Goal: Task Accomplishment & Management: Complete application form

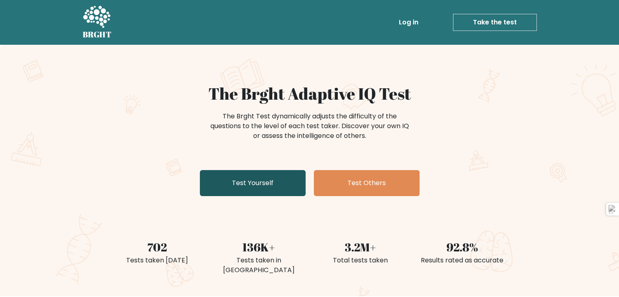
click at [267, 178] on link "Test Yourself" at bounding box center [253, 183] width 106 height 26
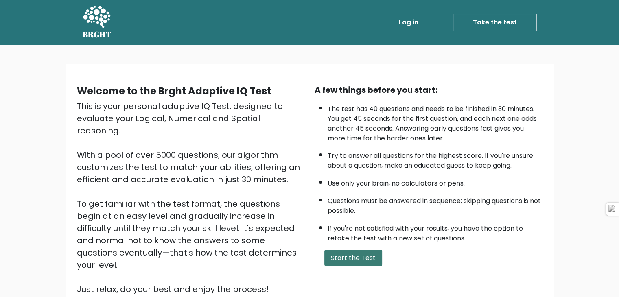
click at [369, 252] on button "Start the Test" at bounding box center [353, 258] width 58 height 16
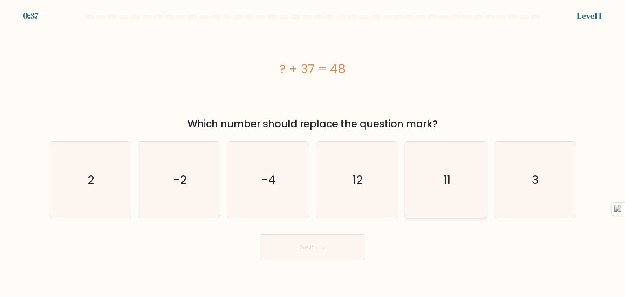
click at [449, 168] on icon "11" at bounding box center [446, 180] width 77 height 77
click at [313, 153] on input "e. 11" at bounding box center [313, 151] width 0 height 4
radio input "true"
click at [303, 256] on button "Next" at bounding box center [313, 247] width 106 height 26
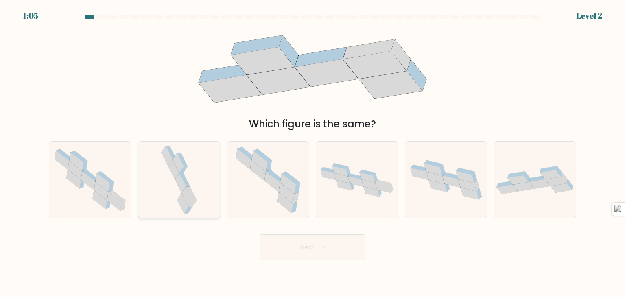
click at [199, 185] on div at bounding box center [179, 179] width 83 height 77
click at [313, 153] on input "b." at bounding box center [313, 151] width 0 height 4
radio input "true"
click at [298, 254] on button "Next" at bounding box center [313, 247] width 106 height 26
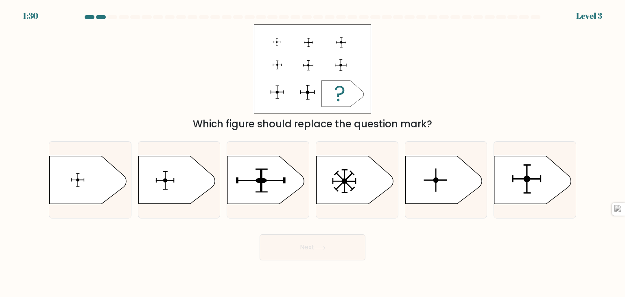
drag, startPoint x: 529, startPoint y: 188, endPoint x: 395, endPoint y: 121, distance: 149.4
click at [395, 121] on form "a." at bounding box center [312, 137] width 625 height 245
click at [454, 117] on div "Which figure should replace the question mark?" at bounding box center [313, 124] width 518 height 15
click at [531, 178] on icon at bounding box center [532, 180] width 77 height 48
click at [313, 153] on input "f." at bounding box center [313, 151] width 0 height 4
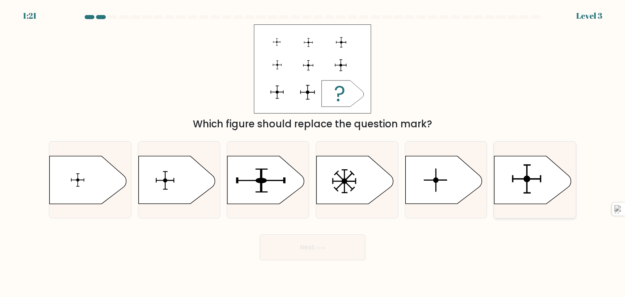
radio input "true"
click at [350, 248] on button "Next" at bounding box center [313, 247] width 106 height 26
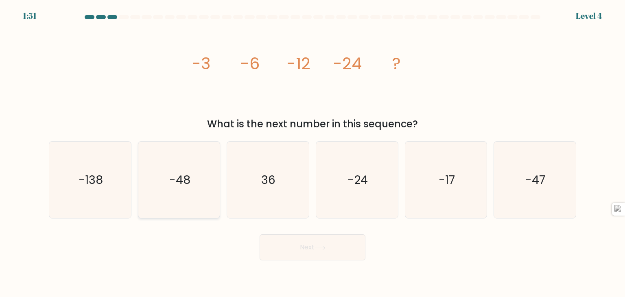
click at [149, 186] on icon "-48" at bounding box center [179, 180] width 77 height 77
click at [313, 153] on input "b. -48" at bounding box center [313, 151] width 0 height 4
radio input "true"
click at [280, 238] on button "Next" at bounding box center [313, 247] width 106 height 26
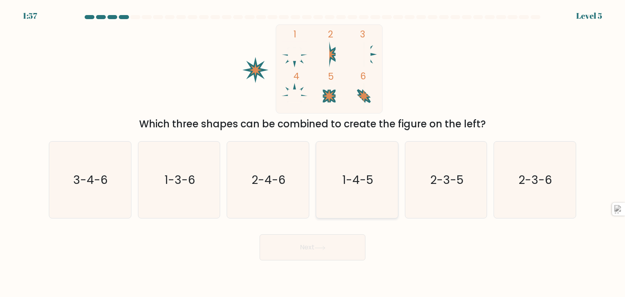
click at [378, 192] on icon "1-4-5" at bounding box center [357, 180] width 77 height 77
click at [313, 153] on input "d. 1-4-5" at bounding box center [313, 151] width 0 height 4
radio input "true"
click at [333, 243] on button "Next" at bounding box center [313, 247] width 106 height 26
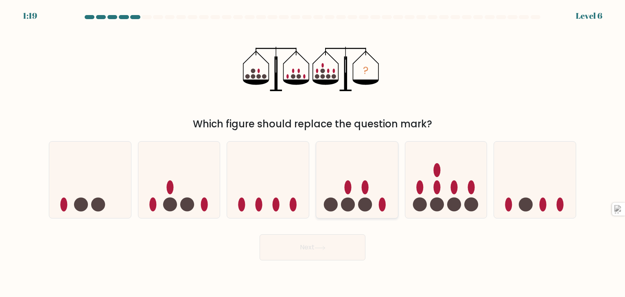
click at [386, 184] on icon at bounding box center [357, 180] width 82 height 68
click at [313, 153] on input "d." at bounding box center [313, 151] width 0 height 4
radio input "true"
click at [345, 245] on button "Next" at bounding box center [313, 247] width 106 height 26
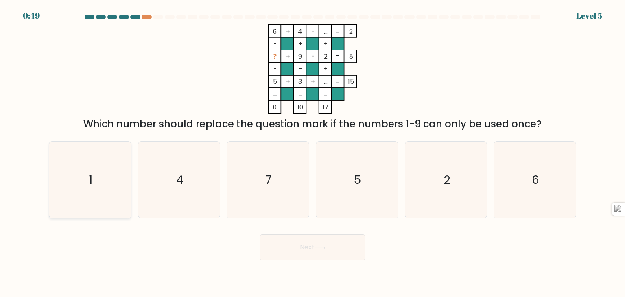
click at [93, 161] on icon "1" at bounding box center [90, 180] width 77 height 77
click at [313, 153] on input "a. 1" at bounding box center [313, 151] width 0 height 4
radio input "true"
click at [284, 258] on button "Next" at bounding box center [313, 247] width 106 height 26
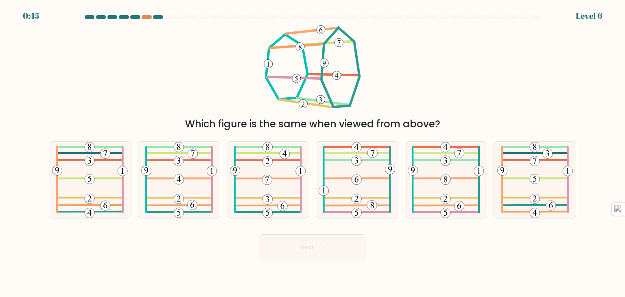
click at [289, 254] on button "Next" at bounding box center [313, 247] width 106 height 26
click at [396, 106] on div "Which figure is the same when viewed from above?" at bounding box center [312, 77] width 537 height 107
click at [367, 178] on 386 at bounding box center [357, 178] width 66 height 0
click at [313, 153] on input "d." at bounding box center [313, 151] width 0 height 4
radio input "true"
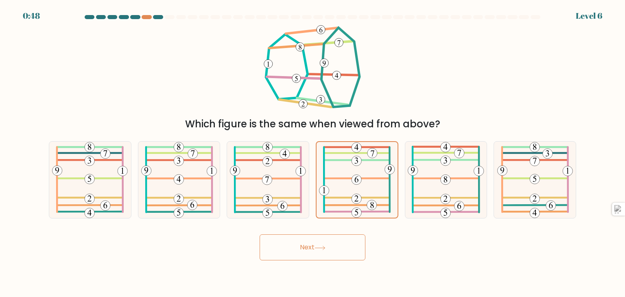
click at [320, 244] on button "Next" at bounding box center [313, 247] width 106 height 26
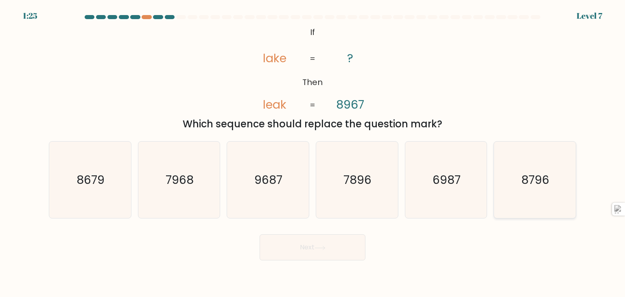
click at [561, 187] on icon "8796" at bounding box center [535, 180] width 77 height 77
click at [313, 153] on input "f. 8796" at bounding box center [313, 151] width 0 height 4
radio input "true"
click at [115, 213] on icon "8679" at bounding box center [90, 180] width 77 height 77
click at [313, 153] on input "a. 8679" at bounding box center [313, 151] width 0 height 4
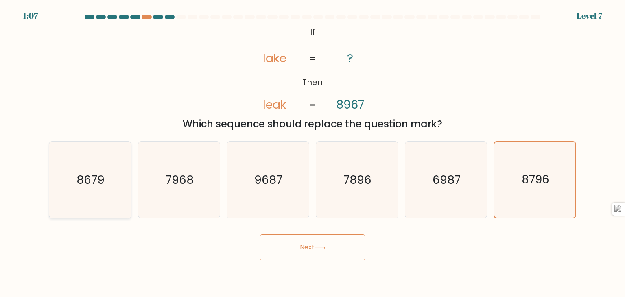
radio input "true"
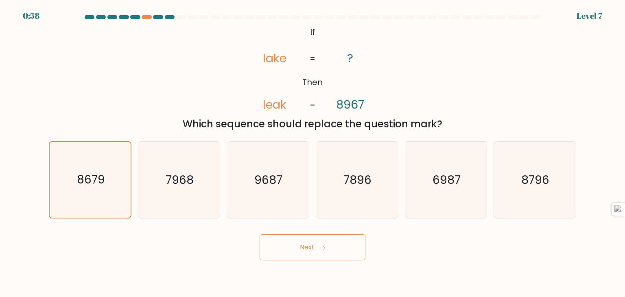
click at [311, 251] on button "Next" at bounding box center [313, 247] width 106 height 26
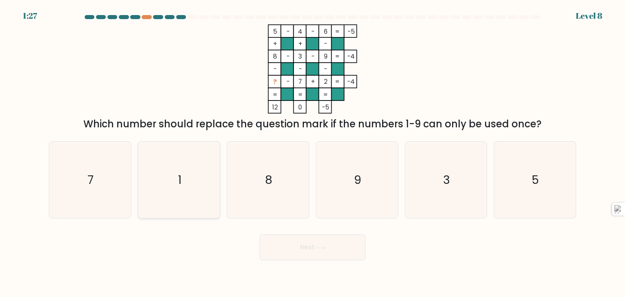
click at [201, 169] on icon "1" at bounding box center [179, 180] width 77 height 77
click at [313, 153] on input "b. 1" at bounding box center [313, 151] width 0 height 4
radio input "true"
click at [292, 247] on button "Next" at bounding box center [313, 247] width 106 height 26
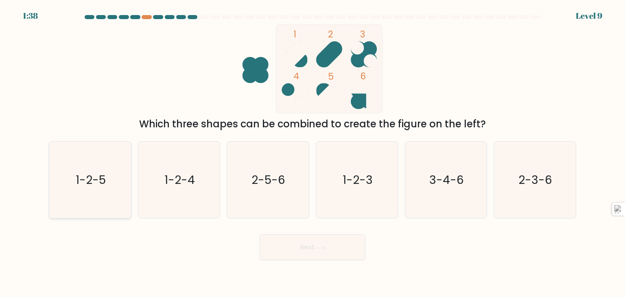
click at [62, 201] on icon "1-2-5" at bounding box center [90, 180] width 77 height 77
click at [313, 153] on input "a. 1-2-5" at bounding box center [313, 151] width 0 height 4
radio input "true"
click at [309, 250] on button "Next" at bounding box center [313, 247] width 106 height 26
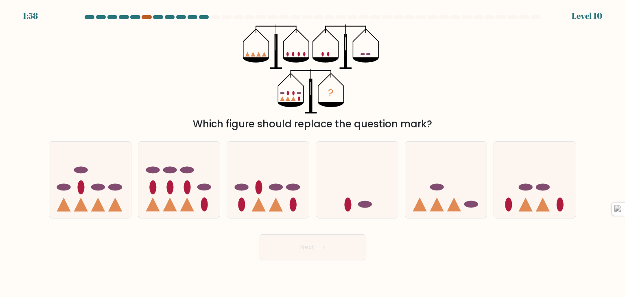
click at [147, 17] on div at bounding box center [147, 17] width 10 height 4
click at [300, 199] on icon at bounding box center [268, 180] width 82 height 68
click at [313, 153] on input "c." at bounding box center [313, 151] width 0 height 4
radio input "true"
click at [302, 244] on button "Next" at bounding box center [313, 247] width 106 height 26
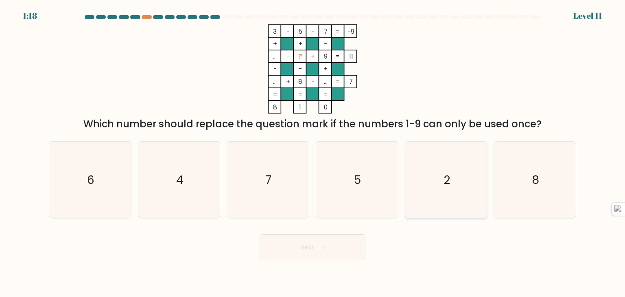
click at [426, 164] on icon "2" at bounding box center [446, 180] width 77 height 77
click at [313, 153] on input "e. 2" at bounding box center [313, 151] width 0 height 4
radio input "true"
click at [187, 175] on icon "4" at bounding box center [179, 180] width 77 height 77
click at [313, 153] on input "b. 4" at bounding box center [313, 151] width 0 height 4
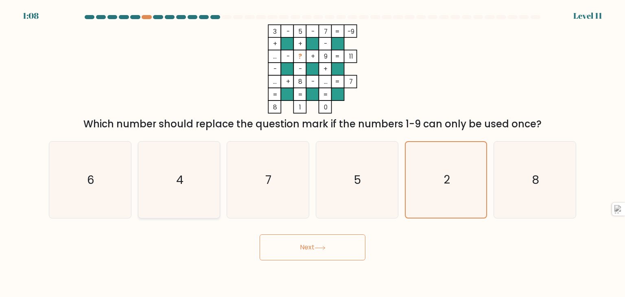
radio input "true"
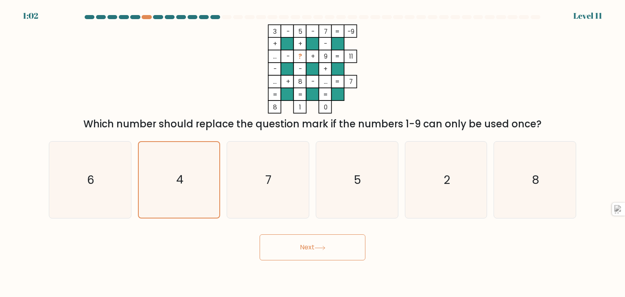
click at [281, 241] on button "Next" at bounding box center [313, 247] width 106 height 26
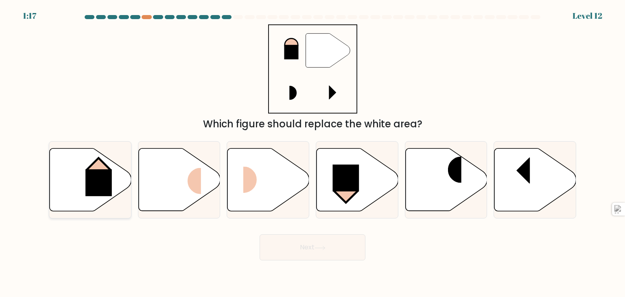
click at [105, 191] on rect at bounding box center [98, 182] width 26 height 27
click at [313, 153] on input "a." at bounding box center [313, 151] width 0 height 4
radio input "true"
click at [319, 245] on button "Next" at bounding box center [313, 247] width 106 height 26
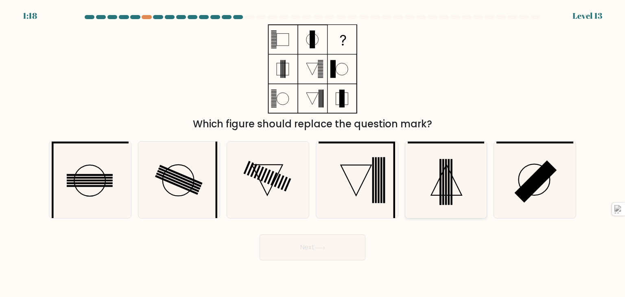
click at [450, 194] on icon at bounding box center [446, 180] width 77 height 77
click at [313, 153] on input "e." at bounding box center [313, 151] width 0 height 4
radio input "true"
click at [350, 243] on button "Next" at bounding box center [313, 247] width 106 height 26
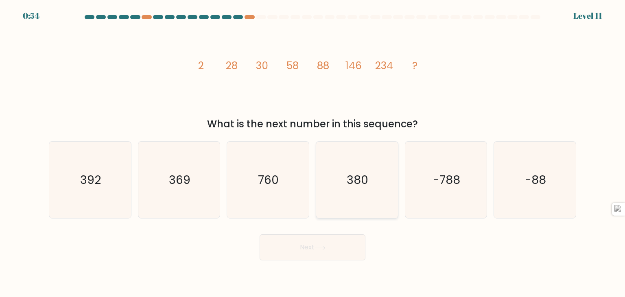
click at [378, 175] on icon "380" at bounding box center [357, 180] width 77 height 77
click at [313, 153] on input "d. 380" at bounding box center [313, 151] width 0 height 4
radio input "true"
click at [340, 240] on button "Next" at bounding box center [313, 247] width 106 height 26
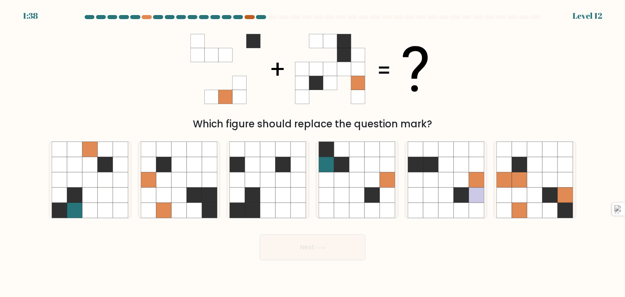
click at [247, 15] on div at bounding box center [250, 17] width 10 height 4
click at [169, 165] on icon at bounding box center [163, 164] width 15 height 15
click at [313, 153] on input "b." at bounding box center [313, 151] width 0 height 4
radio input "true"
click at [276, 244] on button "Next" at bounding box center [313, 247] width 106 height 26
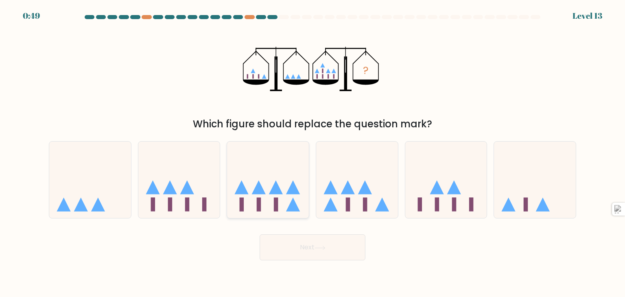
click at [293, 177] on icon at bounding box center [268, 180] width 82 height 68
click at [313, 153] on input "c." at bounding box center [313, 151] width 0 height 4
radio input "true"
click at [305, 245] on button "Next" at bounding box center [313, 247] width 106 height 26
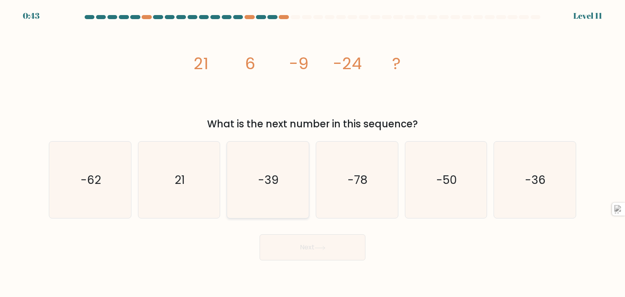
click at [266, 182] on text "-39" at bounding box center [268, 180] width 21 height 16
click at [313, 153] on input "c. -39" at bounding box center [313, 151] width 0 height 4
radio input "true"
click at [307, 241] on button "Next" at bounding box center [313, 247] width 106 height 26
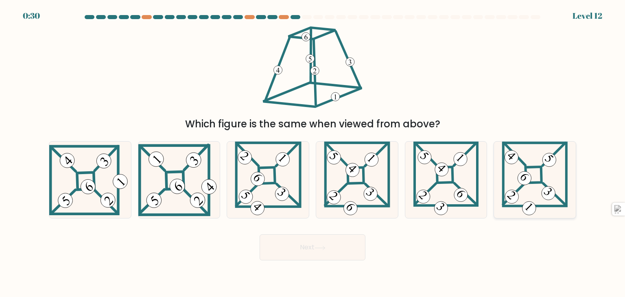
click at [544, 184] on 52 at bounding box center [555, 195] width 23 height 22
click at [313, 153] on input "f." at bounding box center [313, 151] width 0 height 4
radio input "true"
click at [288, 251] on button "Next" at bounding box center [313, 247] width 106 height 26
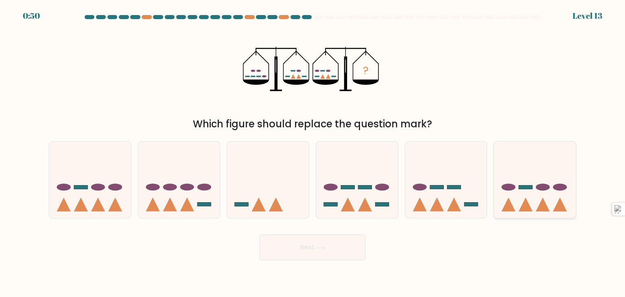
click at [536, 196] on icon at bounding box center [535, 180] width 82 height 68
click at [313, 153] on input "f." at bounding box center [313, 151] width 0 height 4
radio input "true"
click at [343, 241] on button "Next" at bounding box center [313, 247] width 106 height 26
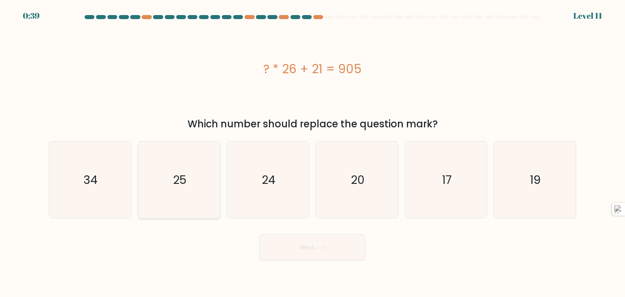
click at [183, 186] on text "25" at bounding box center [179, 180] width 13 height 16
click at [313, 153] on input "b. 25" at bounding box center [313, 151] width 0 height 4
radio input "true"
click at [304, 250] on button "Next" at bounding box center [313, 247] width 106 height 26
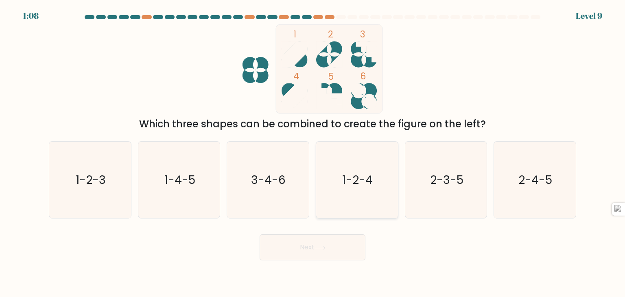
click at [347, 196] on icon "1-2-4" at bounding box center [357, 180] width 77 height 77
click at [313, 153] on input "d. 1-2-4" at bounding box center [313, 151] width 0 height 4
radio input "true"
click at [329, 243] on button "Next" at bounding box center [313, 247] width 106 height 26
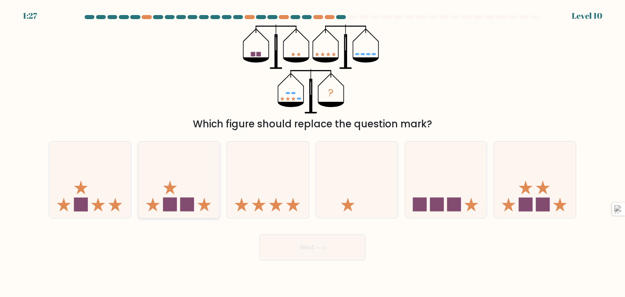
click at [190, 179] on icon at bounding box center [179, 180] width 82 height 68
click at [313, 153] on input "b." at bounding box center [313, 151] width 0 height 4
radio input "true"
click at [287, 257] on button "Next" at bounding box center [313, 247] width 106 height 26
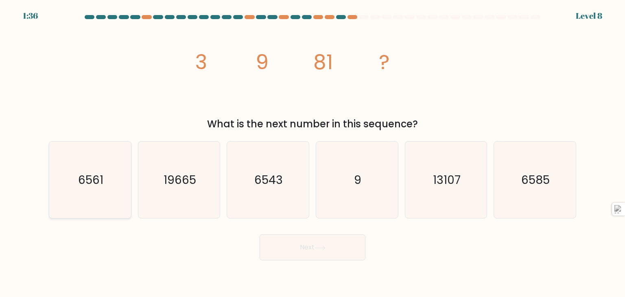
click at [84, 211] on icon "6561" at bounding box center [90, 180] width 77 height 77
click at [313, 153] on input "a. 6561" at bounding box center [313, 151] width 0 height 4
radio input "true"
click at [340, 246] on button "Next" at bounding box center [313, 247] width 106 height 26
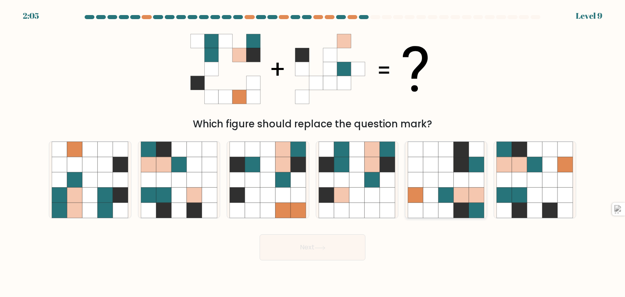
click at [431, 202] on icon at bounding box center [430, 195] width 15 height 15
click at [313, 153] on input "e." at bounding box center [313, 151] width 0 height 4
radio input "true"
click at [321, 246] on icon at bounding box center [320, 248] width 11 height 4
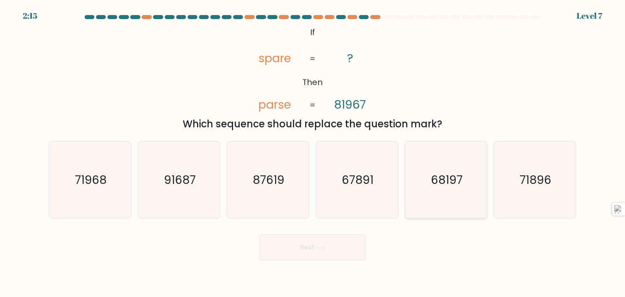
click at [432, 182] on text "68197" at bounding box center [447, 180] width 32 height 16
click at [313, 153] on input "e. 68197" at bounding box center [313, 151] width 0 height 4
radio input "true"
click at [324, 247] on icon at bounding box center [320, 248] width 11 height 4
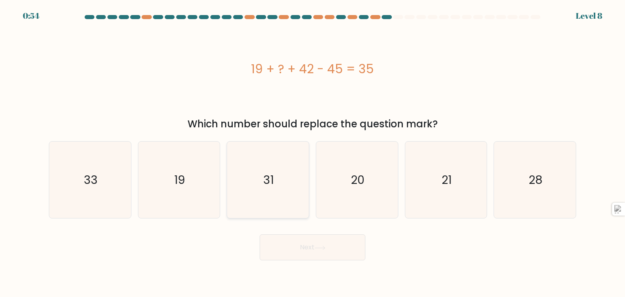
click at [278, 165] on icon "31" at bounding box center [268, 180] width 77 height 77
click at [313, 153] on input "c. 31" at bounding box center [313, 151] width 0 height 4
radio input "true"
click at [359, 191] on icon "20" at bounding box center [357, 180] width 77 height 77
click at [313, 153] on input "d. 20" at bounding box center [313, 151] width 0 height 4
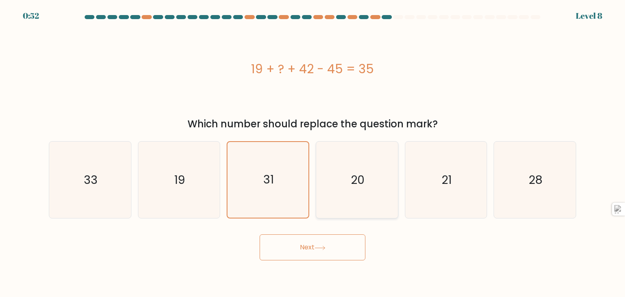
radio input "true"
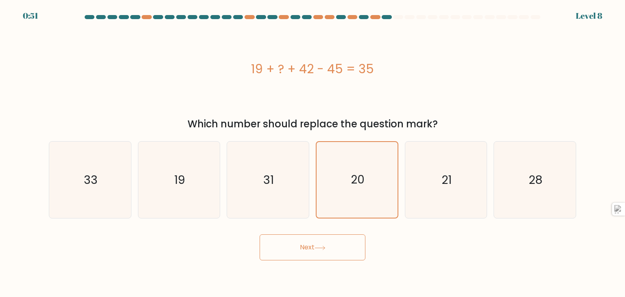
click at [330, 234] on button "Next" at bounding box center [313, 247] width 106 height 26
click at [320, 243] on button "Next" at bounding box center [313, 247] width 106 height 26
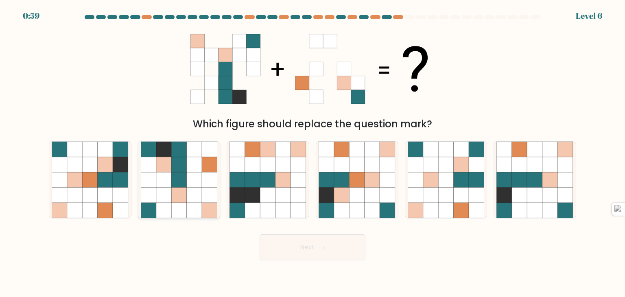
click at [188, 188] on icon at bounding box center [194, 195] width 15 height 15
click at [313, 153] on input "b." at bounding box center [313, 151] width 0 height 4
radio input "true"
click at [280, 246] on button "Next" at bounding box center [313, 247] width 106 height 26
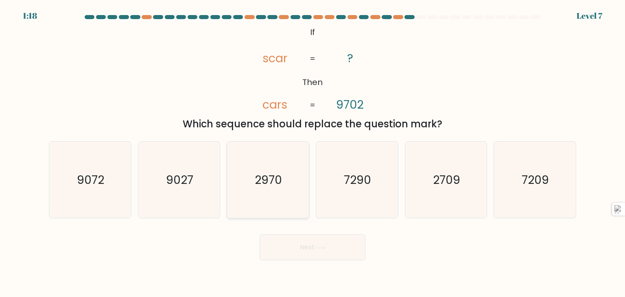
click at [265, 198] on icon "2970" at bounding box center [268, 180] width 77 height 77
click at [313, 153] on input "c. 2970" at bounding box center [313, 151] width 0 height 4
radio input "true"
click at [278, 242] on button "Next" at bounding box center [313, 247] width 106 height 26
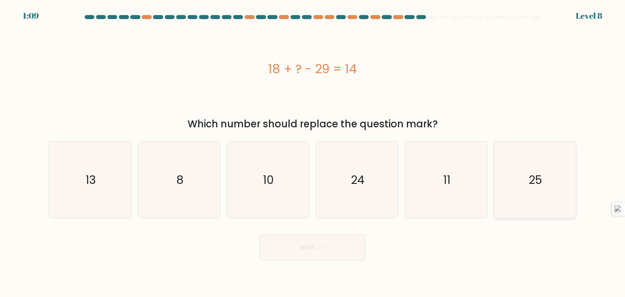
click at [553, 176] on icon "25" at bounding box center [535, 180] width 77 height 77
click at [313, 153] on input "f. 25" at bounding box center [313, 151] width 0 height 4
radio input "true"
click at [339, 248] on button "Next" at bounding box center [313, 247] width 106 height 26
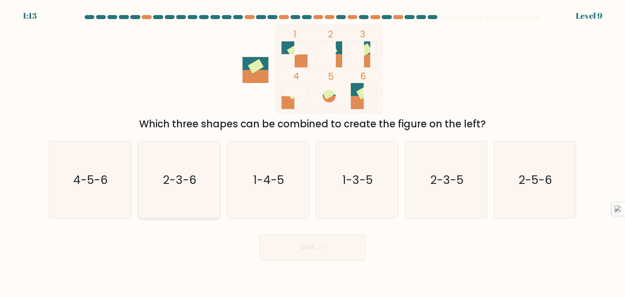
click at [180, 192] on icon "2-3-6" at bounding box center [179, 180] width 77 height 77
click at [313, 153] on input "b. 2-3-6" at bounding box center [313, 151] width 0 height 4
radio input "true"
click at [291, 253] on button "Next" at bounding box center [313, 247] width 106 height 26
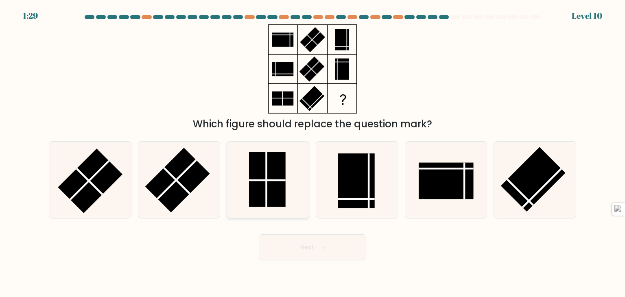
click at [278, 171] on rect at bounding box center [267, 179] width 37 height 55
click at [313, 153] on input "c." at bounding box center [313, 151] width 0 height 4
radio input "true"
click at [294, 243] on button "Next" at bounding box center [313, 247] width 106 height 26
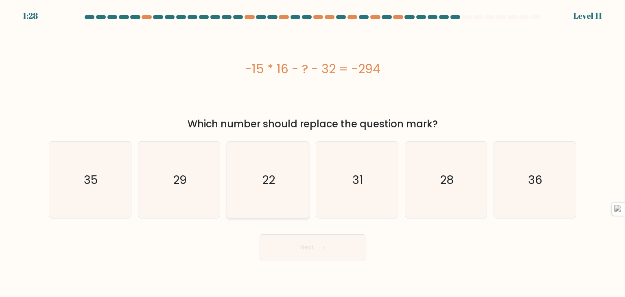
click at [265, 159] on icon "22" at bounding box center [268, 180] width 77 height 77
click at [313, 153] on input "c. 22" at bounding box center [313, 151] width 0 height 4
radio input "true"
click at [275, 245] on button "Next" at bounding box center [313, 247] width 106 height 26
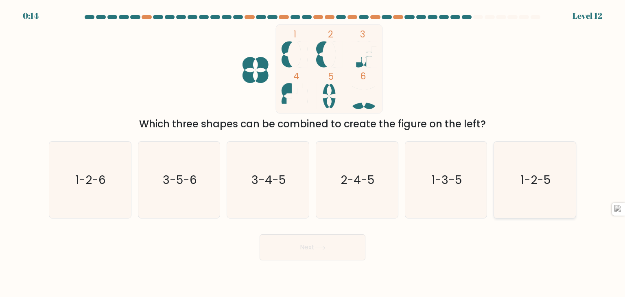
click at [543, 144] on icon "1-2-5" at bounding box center [535, 180] width 77 height 77
click at [313, 149] on input "f. 1-2-5" at bounding box center [313, 151] width 0 height 4
radio input "true"
click at [357, 245] on button "Next" at bounding box center [313, 247] width 106 height 26
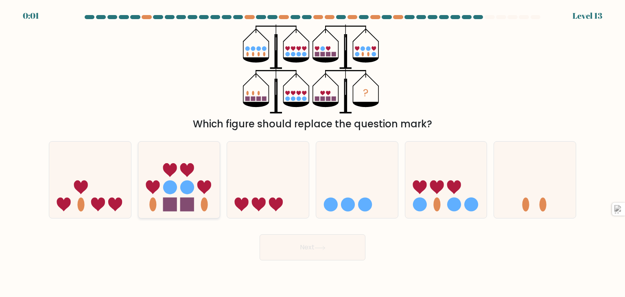
click at [208, 192] on icon at bounding box center [179, 180] width 82 height 68
click at [313, 153] on input "b." at bounding box center [313, 151] width 0 height 4
radio input "true"
click at [277, 252] on button "Next" at bounding box center [313, 247] width 106 height 26
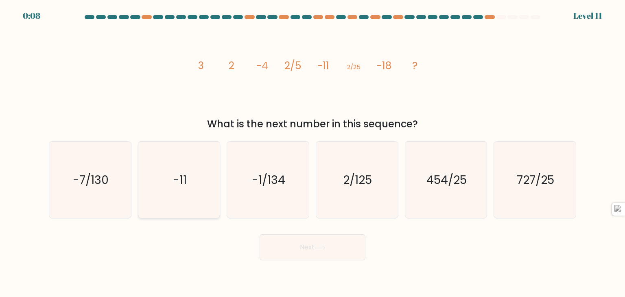
click at [149, 179] on icon "-11" at bounding box center [179, 180] width 77 height 77
click at [313, 153] on input "b. -11" at bounding box center [313, 151] width 0 height 4
radio input "true"
click at [287, 237] on button "Next" at bounding box center [313, 247] width 106 height 26
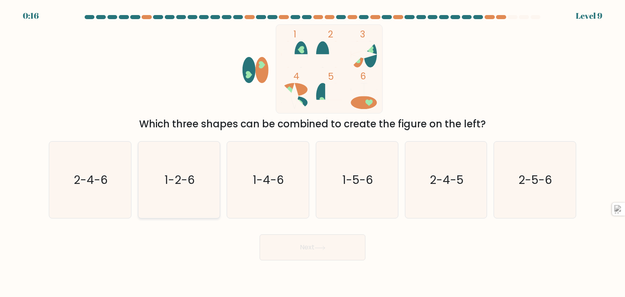
click at [205, 173] on icon "1-2-6" at bounding box center [179, 180] width 77 height 77
click at [313, 153] on input "b. 1-2-6" at bounding box center [313, 151] width 0 height 4
radio input "true"
click at [306, 256] on button "Next" at bounding box center [313, 247] width 106 height 26
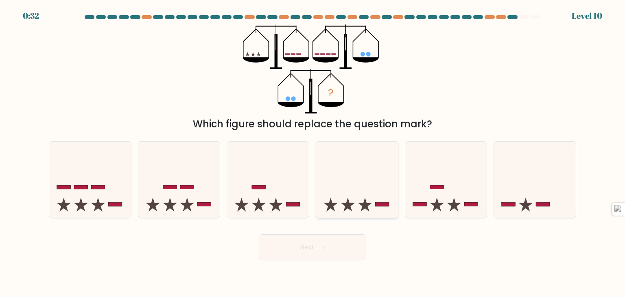
click at [371, 186] on icon at bounding box center [357, 180] width 82 height 68
click at [313, 153] on input "d." at bounding box center [313, 151] width 0 height 4
radio input "true"
click at [342, 238] on button "Next" at bounding box center [313, 247] width 106 height 26
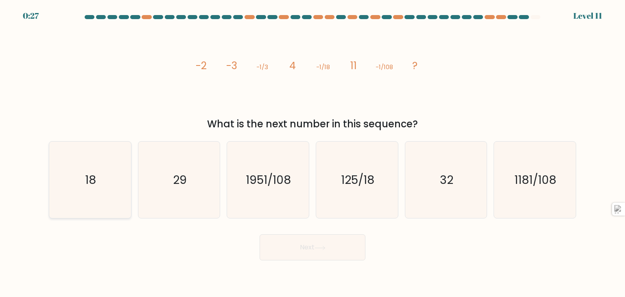
click at [64, 167] on icon "18" at bounding box center [90, 180] width 77 height 77
click at [313, 153] on input "a. 18" at bounding box center [313, 151] width 0 height 4
radio input "true"
click at [277, 256] on button "Next" at bounding box center [313, 247] width 106 height 26
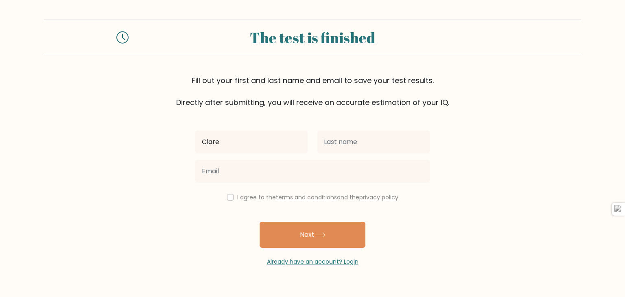
type input "Clare"
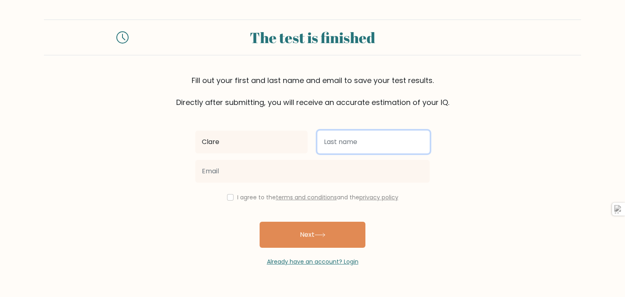
click at [383, 144] on input "text" at bounding box center [373, 142] width 112 height 23
type input "Ashpole"
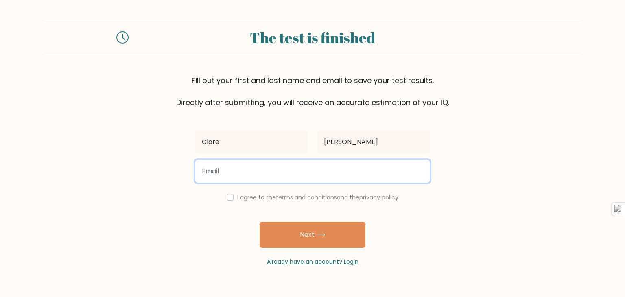
click at [332, 173] on input "email" at bounding box center [312, 171] width 234 height 23
click at [265, 178] on input "email" at bounding box center [312, 171] width 234 height 23
type input "cashpole12@gmail.com"
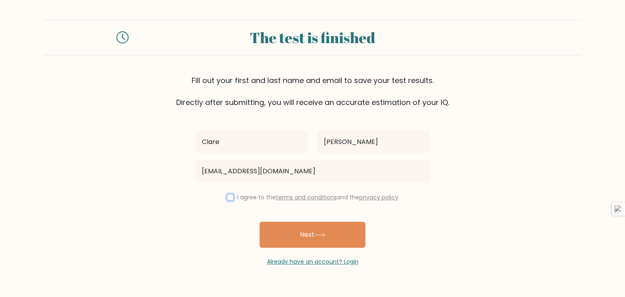
click at [227, 197] on input "checkbox" at bounding box center [230, 197] width 7 height 7
checkbox input "true"
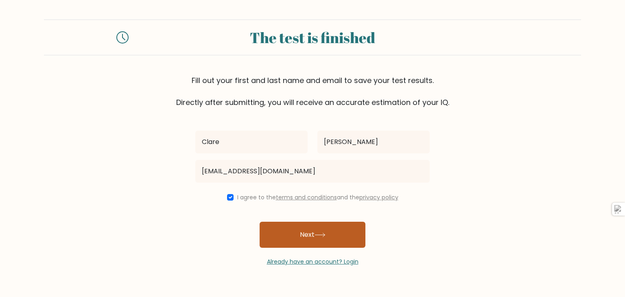
click at [267, 230] on button "Next" at bounding box center [313, 235] width 106 height 26
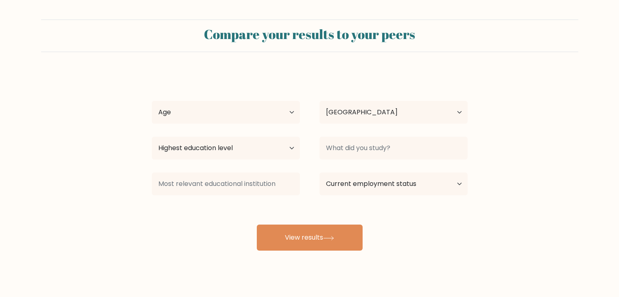
select select "US"
click at [272, 109] on select "Age Under 18 years old 18-24 years old 25-34 years old 35-44 years old 45-54 ye…" at bounding box center [226, 112] width 148 height 23
select select "18_24"
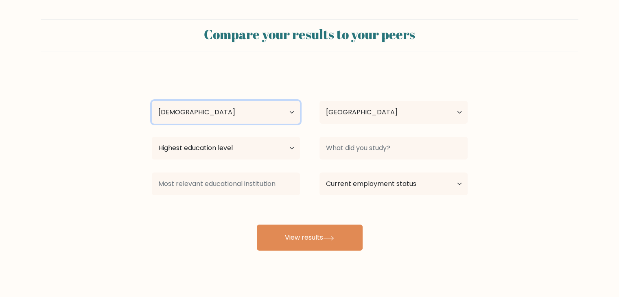
click at [152, 101] on select "Age Under 18 years old 18-24 years old 25-34 years old 35-44 years old 45-54 ye…" at bounding box center [226, 112] width 148 height 23
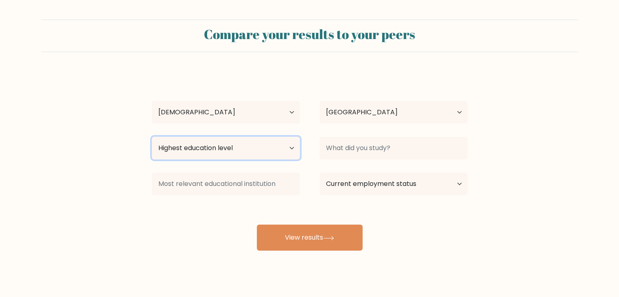
click at [240, 146] on select "Highest education level No schooling Primary Lower Secondary Upper Secondary Oc…" at bounding box center [226, 148] width 148 height 23
click at [152, 137] on select "Highest education level No schooling Primary Lower Secondary Upper Secondary Oc…" at bounding box center [226, 148] width 148 height 23
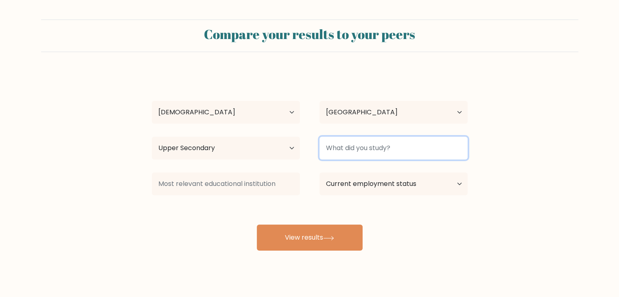
click at [376, 150] on input at bounding box center [393, 148] width 148 height 23
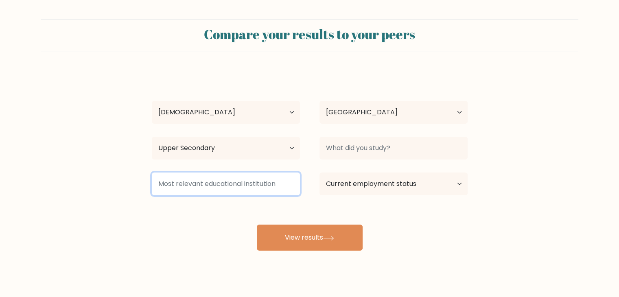
click at [271, 189] on input at bounding box center [226, 184] width 148 height 23
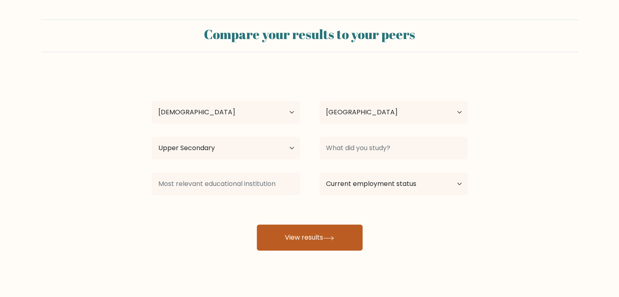
click at [321, 226] on button "View results" at bounding box center [310, 238] width 106 height 26
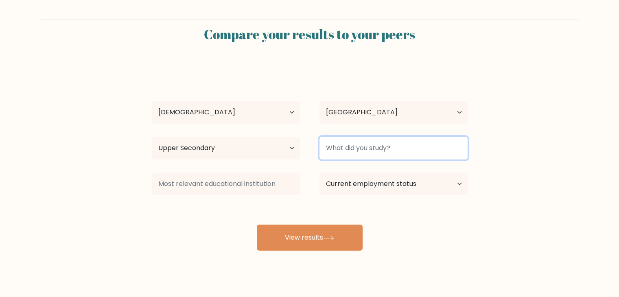
click at [375, 141] on input at bounding box center [393, 148] width 148 height 23
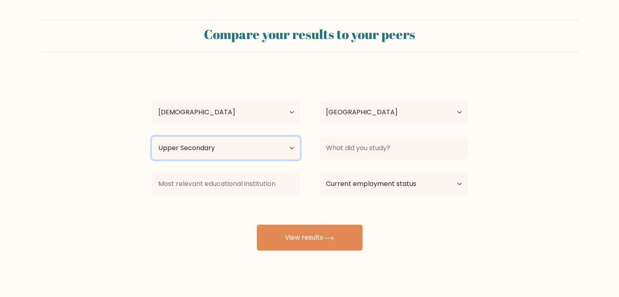
click at [267, 154] on select "Highest education level No schooling Primary Lower Secondary Upper Secondary Oc…" at bounding box center [226, 148] width 148 height 23
click at [152, 137] on select "Highest education level No schooling Primary Lower Secondary Upper Secondary Oc…" at bounding box center [226, 148] width 148 height 23
click at [253, 155] on select "Highest education level No schooling Primary Lower Secondary Upper Secondary Oc…" at bounding box center [226, 148] width 148 height 23
select select "no_schooling"
click at [152, 137] on select "Highest education level No schooling Primary Lower Secondary Upper Secondary Oc…" at bounding box center [226, 148] width 148 height 23
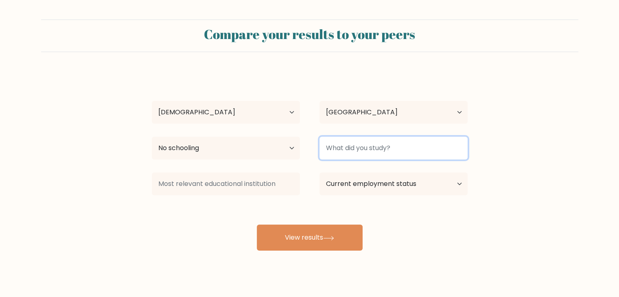
click at [332, 153] on input at bounding box center [393, 148] width 148 height 23
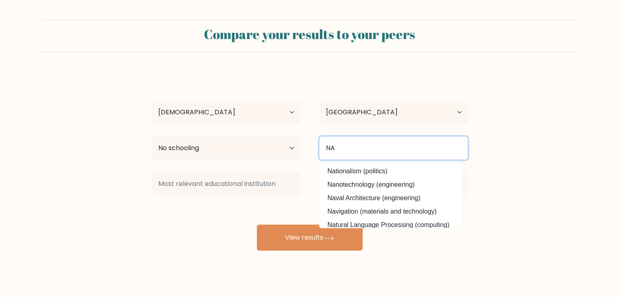
type input "NA"
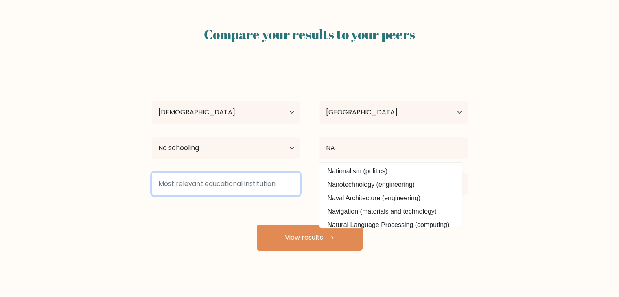
click at [274, 192] on input at bounding box center [226, 184] width 148 height 23
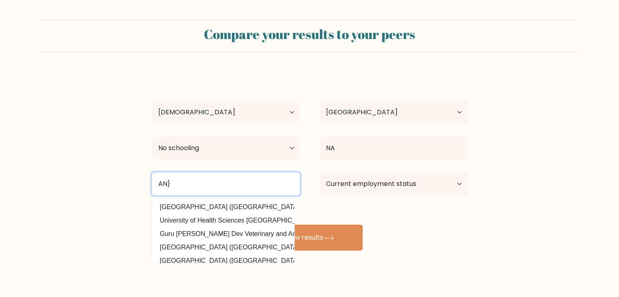
type input "AN}"
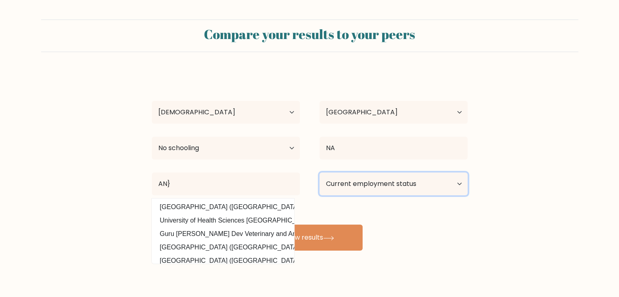
click at [372, 181] on select "Current employment status Employed Student Retired Other / prefer not to answer" at bounding box center [393, 184] width 148 height 23
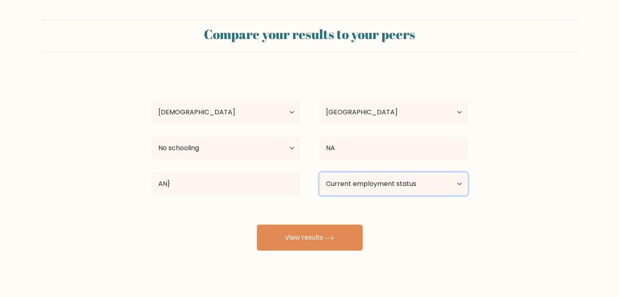
select select "employed"
click at [319, 173] on select "Current employment status Employed Student Retired Other / prefer not to answer" at bounding box center [393, 184] width 148 height 23
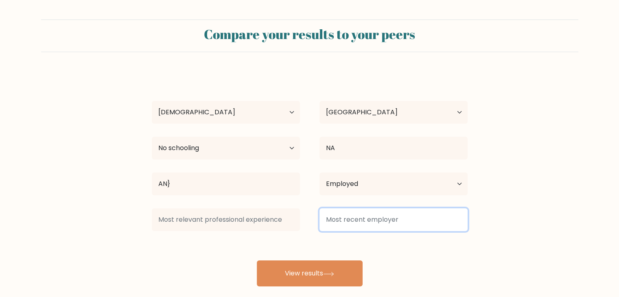
click at [340, 230] on input at bounding box center [393, 219] width 148 height 23
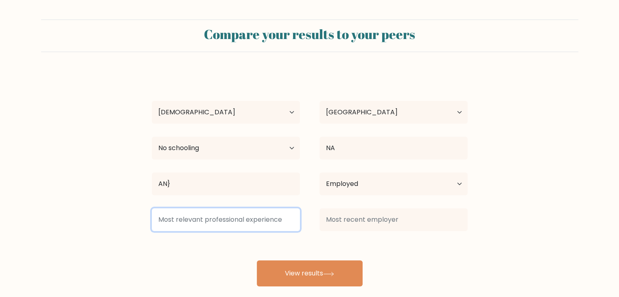
click at [277, 230] on input at bounding box center [226, 219] width 148 height 23
type input "ff"
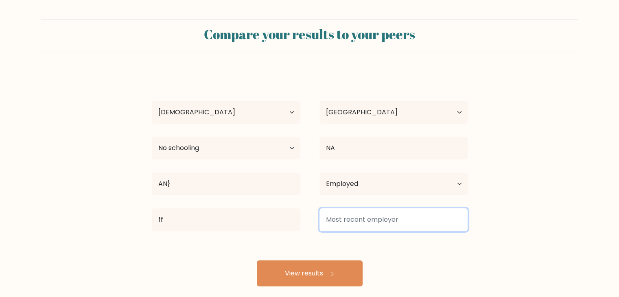
click at [363, 220] on input at bounding box center [393, 219] width 148 height 23
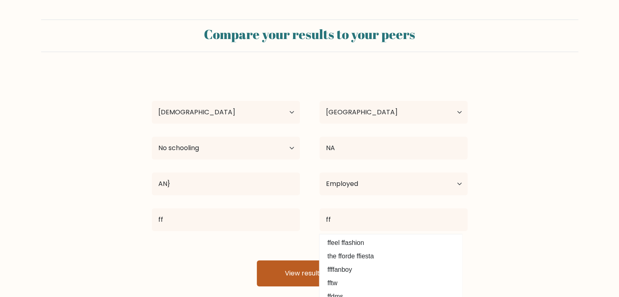
click at [328, 278] on option "fftw" at bounding box center [391, 283] width 138 height 13
type input "fftw"
click at [322, 276] on button "View results" at bounding box center [310, 273] width 106 height 26
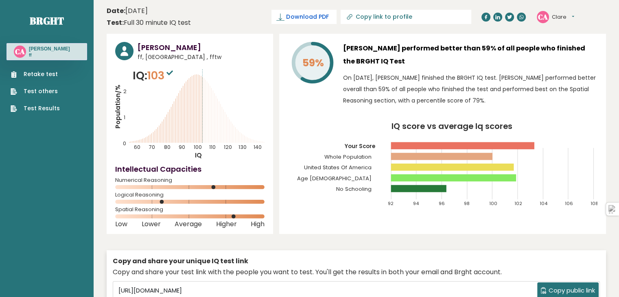
click at [328, 17] on span "Download PDF" at bounding box center [307, 17] width 42 height 9
click at [445, 90] on p "On September 15, 2025, Clare Ashpole finished the BRGHT IQ test. Clare performe…" at bounding box center [470, 89] width 254 height 34
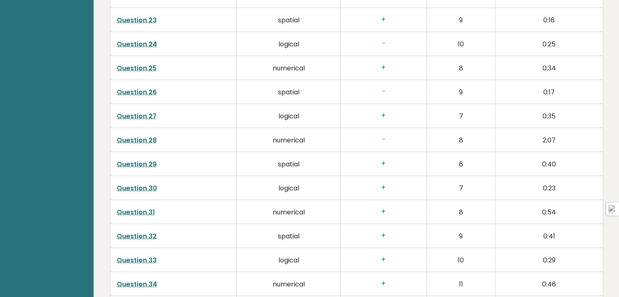
scroll to position [1828, 0]
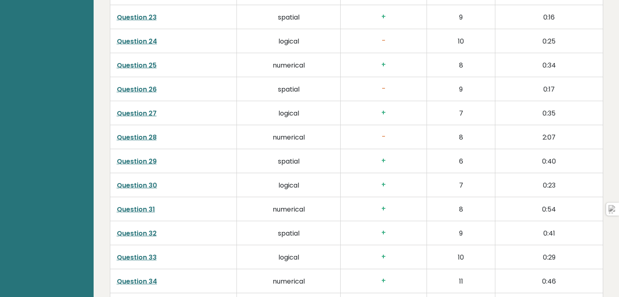
click at [151, 136] on link "Question 28" at bounding box center [137, 137] width 40 height 9
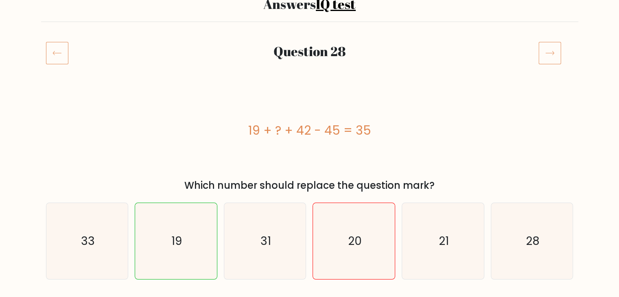
scroll to position [78, 0]
